Goal: Task Accomplishment & Management: Manage account settings

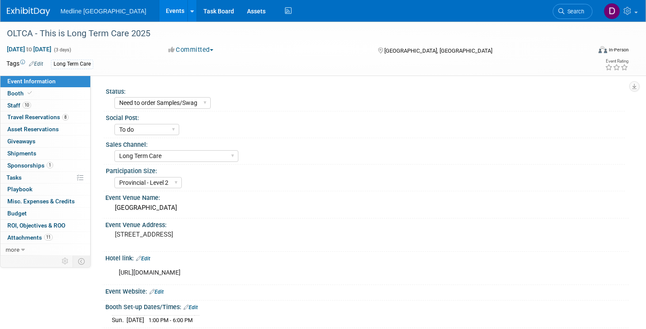
select select "Need to order Samples/Swag"
select select "To do"
select select "Long Term Care"
select select "Provincial - Level 2"
click at [89, 13] on span "Medline [GEOGRAPHIC_DATA]" at bounding box center [103, 11] width 86 height 7
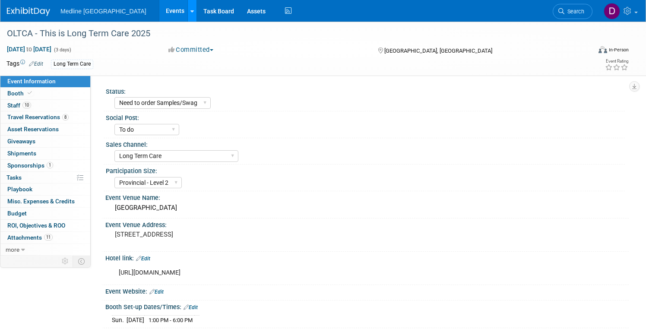
click at [190, 11] on icon at bounding box center [191, 12] width 3 height 6
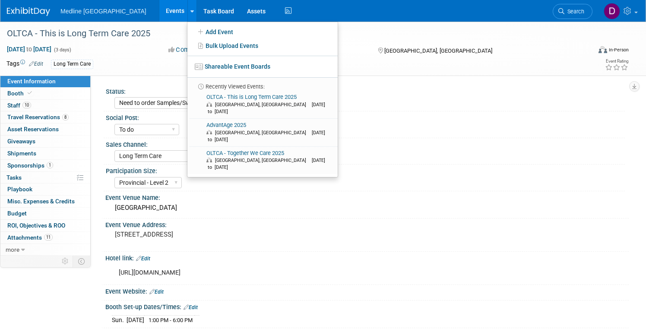
click at [130, 65] on div "Long Term Care" at bounding box center [287, 64] width 472 height 9
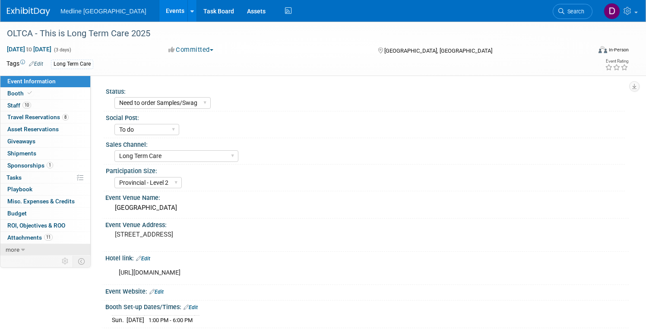
click at [23, 249] on icon at bounding box center [23, 250] width 4 height 6
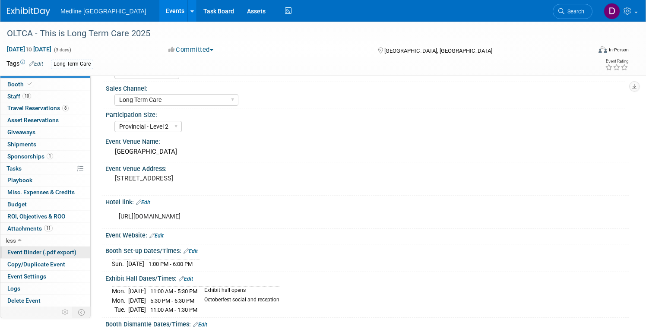
scroll to position [55, 0]
click at [190, 13] on icon at bounding box center [191, 12] width 3 height 6
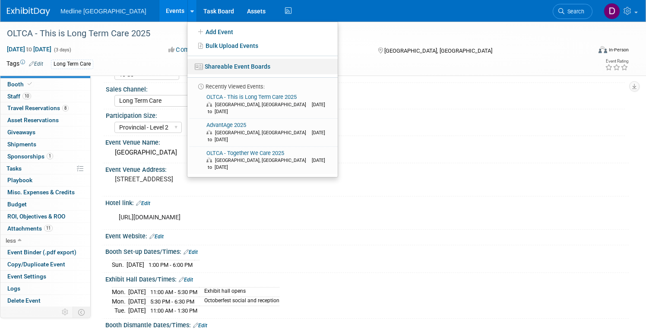
click at [187, 67] on link "Shareable Event Boards" at bounding box center [262, 67] width 150 height 16
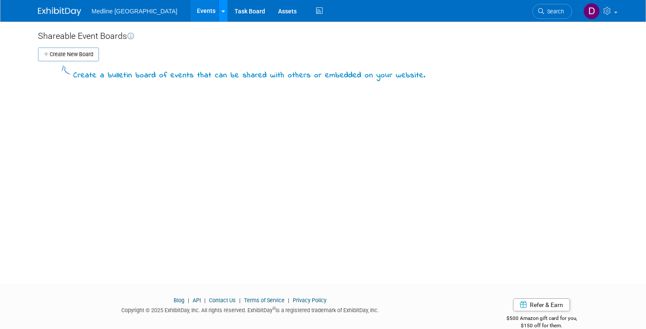
click at [221, 12] on icon at bounding box center [222, 12] width 3 height 6
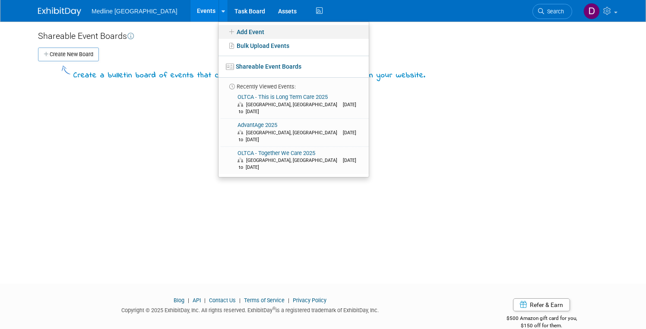
click at [218, 32] on link "Add Event" at bounding box center [293, 32] width 150 height 14
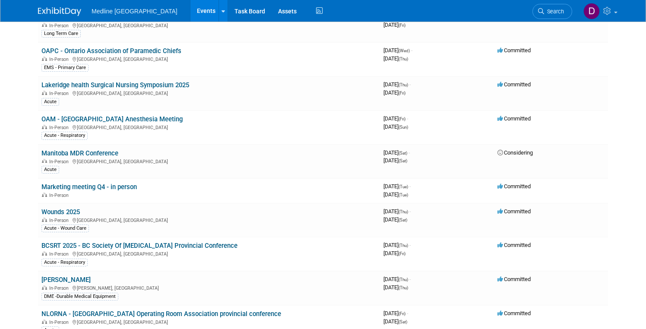
scroll to position [537, 0]
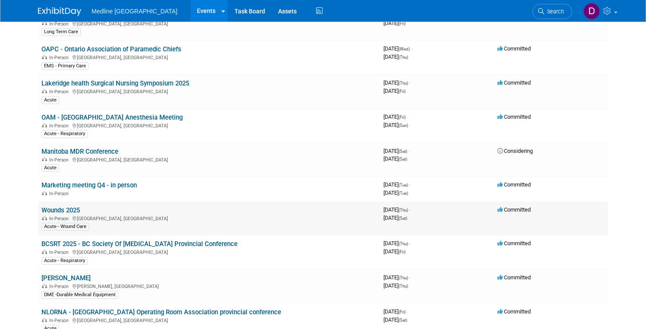
click at [73, 210] on link "Wounds 2025" at bounding box center [60, 210] width 38 height 8
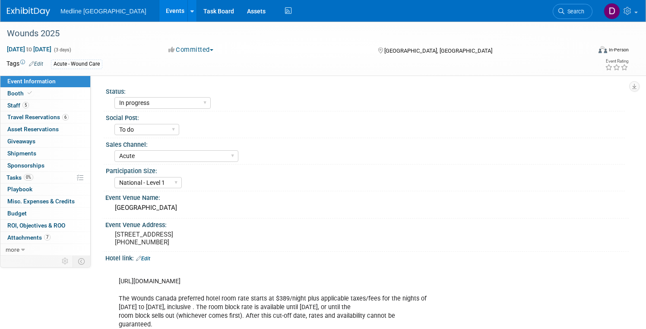
select select "In progress"
select select "To do"
select select "Acute"
select select "National - Level 1"
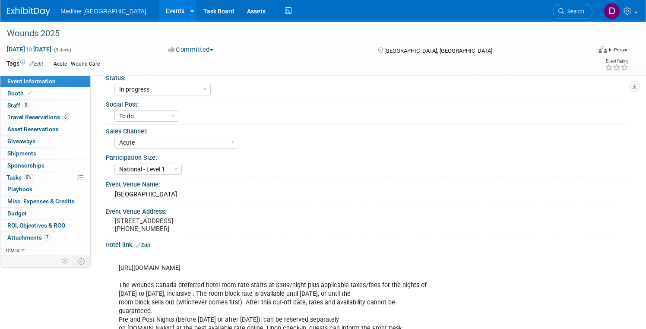
scroll to position [13, 0]
click at [16, 92] on span "Booth" at bounding box center [20, 93] width 26 height 7
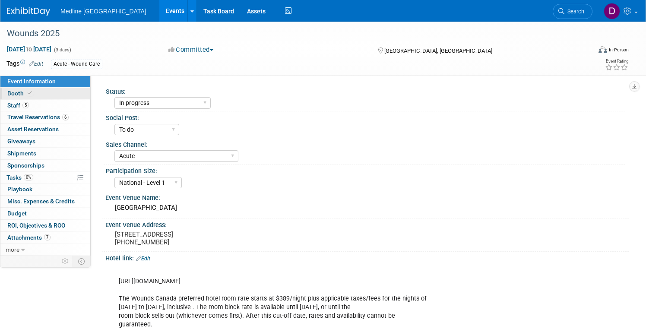
select select "3"
